Goal: Transaction & Acquisition: Purchase product/service

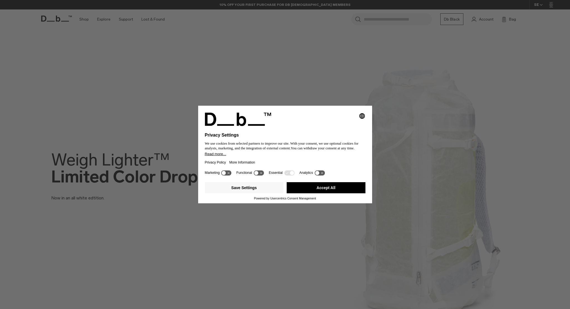
click at [336, 188] on button "Accept All" at bounding box center [326, 187] width 79 height 11
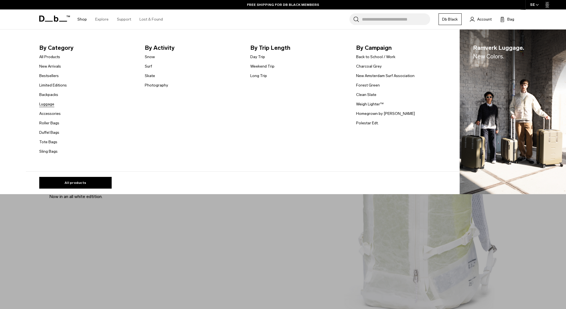
click at [53, 103] on link "Luggage" at bounding box center [46, 104] width 15 height 6
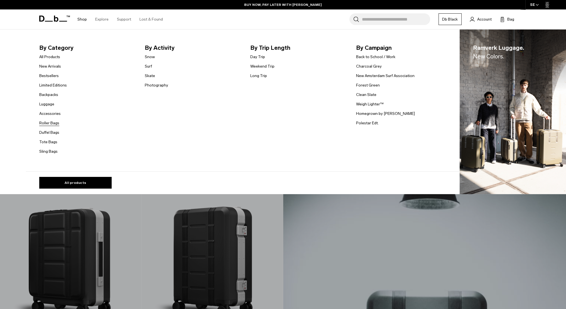
click at [59, 122] on link "Roller Bags" at bounding box center [49, 123] width 20 height 6
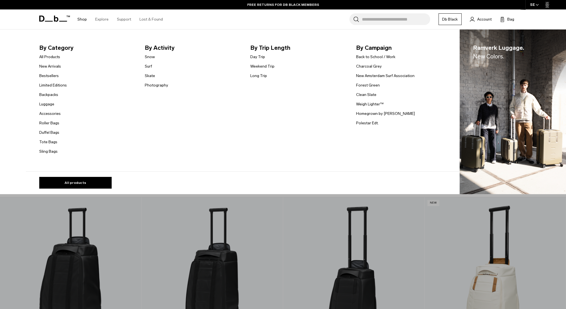
click at [100, 119] on li "By Category All Products New Arrivals Bestsellers Limited Editions Backpacks Lu…" at bounding box center [87, 99] width 97 height 112
click at [150, 57] on link "Snow" at bounding box center [150, 57] width 10 height 6
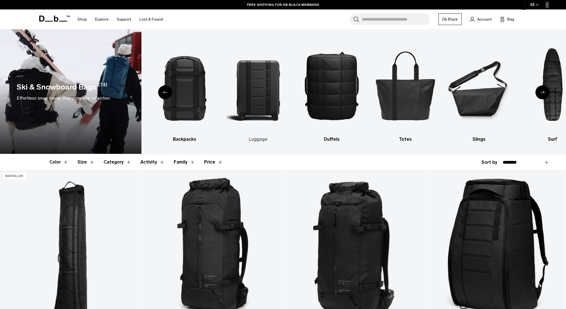
click at [259, 117] on img "3 / 10" at bounding box center [258, 86] width 64 height 96
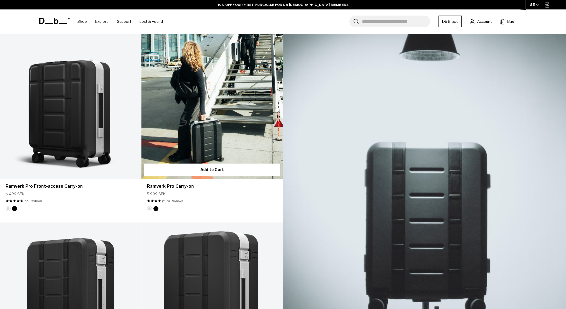
scroll to position [149, 0]
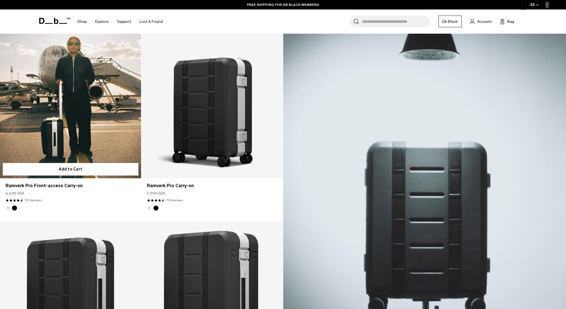
click at [120, 208] on footer at bounding box center [70, 208] width 141 height 5
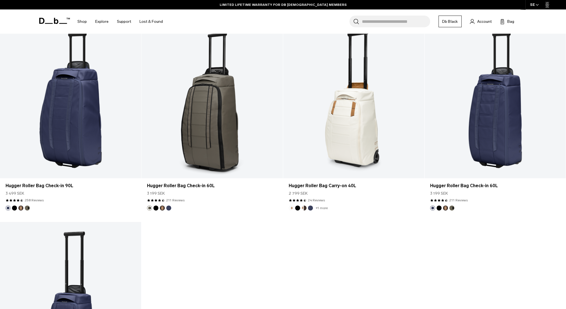
scroll to position [2563, 0]
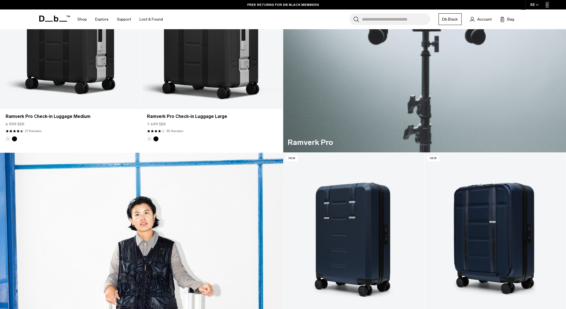
scroll to position [395, 0]
